Goal: Task Accomplishment & Management: Use online tool/utility

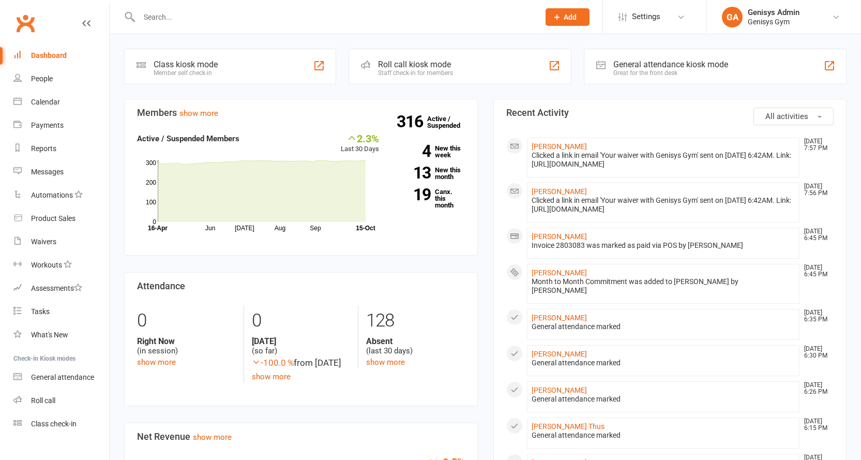
click at [704, 78] on div "General attendance kiosk mode Great for the front desk" at bounding box center [715, 67] width 263 height 36
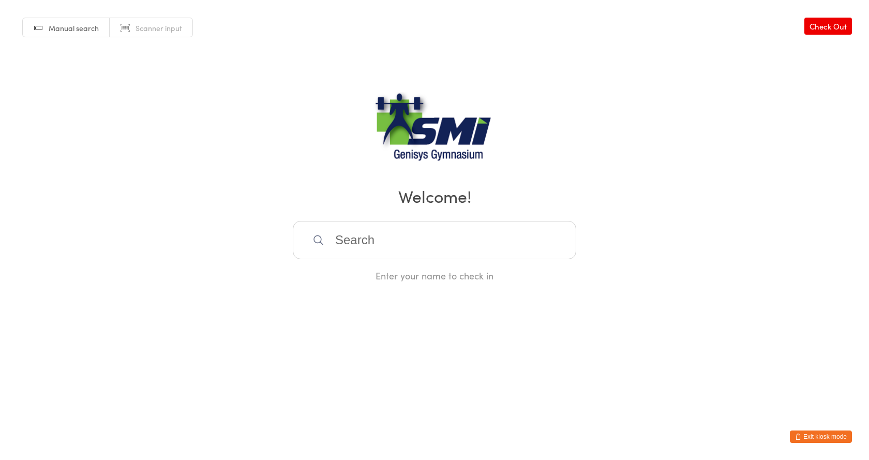
click at [136, 31] on span "Scanner input" at bounding box center [159, 28] width 47 height 10
paste input "21571310913"
type input "21571310913"
type input "21571311304"
click at [64, 26] on span "Manual search" at bounding box center [74, 28] width 50 height 10
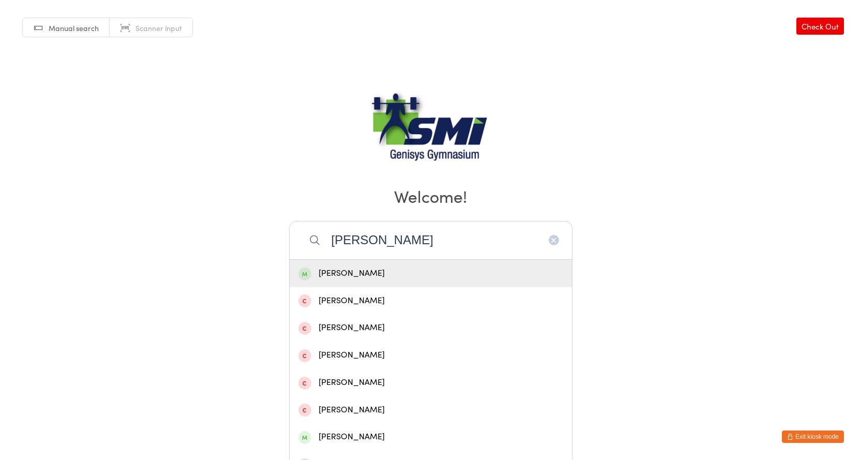
type input "joe"
click at [365, 276] on div "Joe Nadenic" at bounding box center [430, 273] width 265 height 14
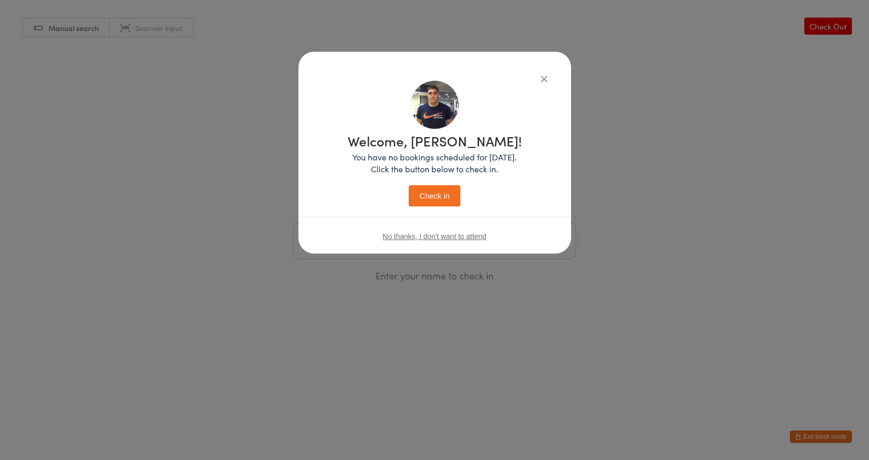
click at [429, 197] on button "Check in" at bounding box center [435, 195] width 52 height 21
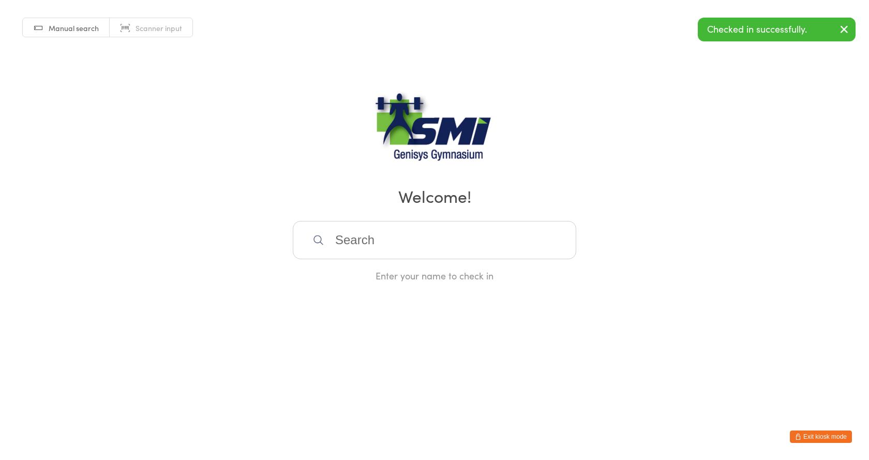
click at [143, 25] on span "Scanner input" at bounding box center [159, 28] width 47 height 10
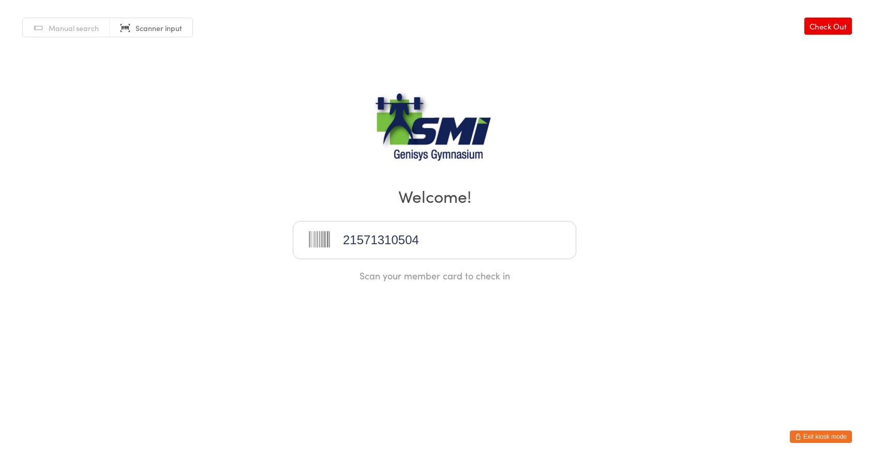
type input "21571310504"
type input "21571310899"
type input "21571310050"
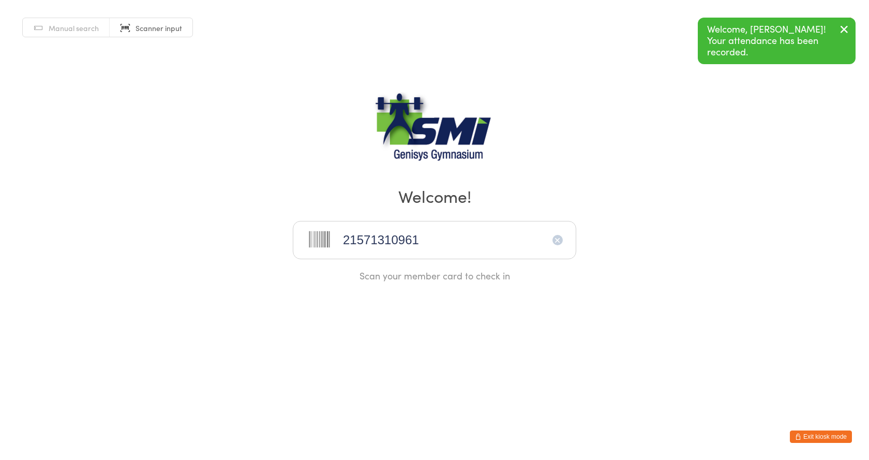
type input "21571310961"
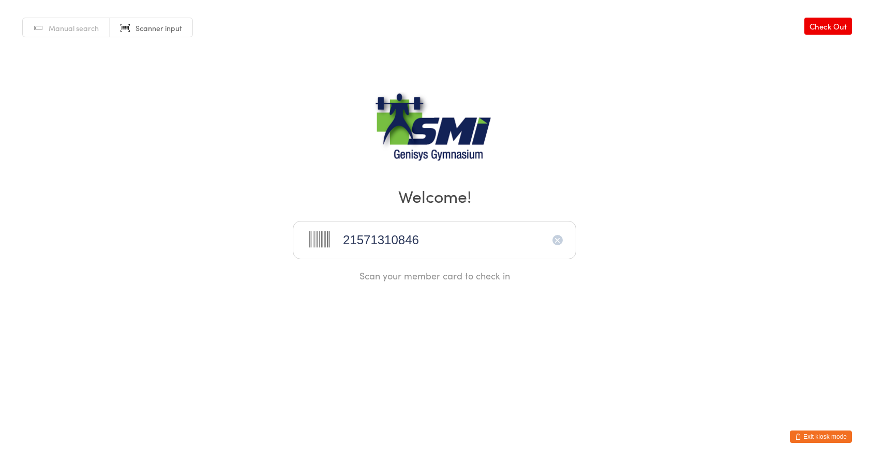
type input "21571310846"
